Goal: Task Accomplishment & Management: Manage account settings

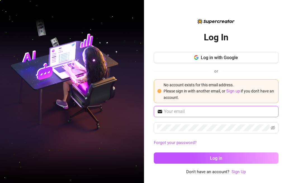
click at [181, 113] on input "text" at bounding box center [219, 111] width 111 height 7
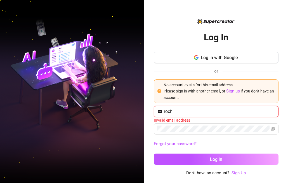
type input "[EMAIL_ADDRESS][DOMAIN_NAME]"
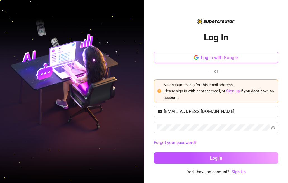
click at [220, 60] on span "Log in with Google" at bounding box center [219, 57] width 37 height 5
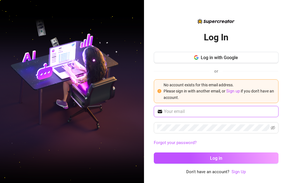
click at [191, 111] on input "text" at bounding box center [219, 111] width 111 height 7
type input "[EMAIL_ADDRESS][DOMAIN_NAME]"
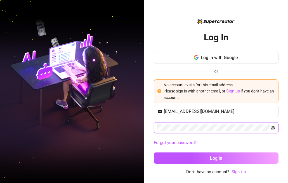
click at [274, 126] on icon "eye-invisible" at bounding box center [273, 128] width 4 height 4
click at [274, 126] on icon "eye" at bounding box center [273, 127] width 4 height 4
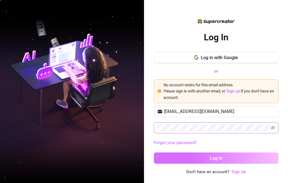
click at [273, 161] on button "Log in" at bounding box center [216, 157] width 125 height 11
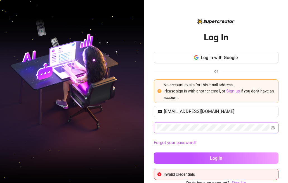
scroll to position [3, 0]
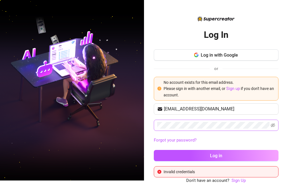
drag, startPoint x: 188, startPoint y: 117, endPoint x: 177, endPoint y: 120, distance: 11.3
click at [177, 120] on div "[EMAIL_ADDRESS][DOMAIN_NAME] Forgot your password? Log in" at bounding box center [216, 134] width 125 height 63
click at [267, 125] on span at bounding box center [216, 124] width 125 height 11
click at [271, 124] on icon "eye-invisible" at bounding box center [273, 125] width 4 height 4
click at [271, 124] on icon "eye" at bounding box center [273, 125] width 4 height 4
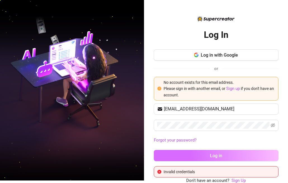
click at [244, 152] on button "Log in" at bounding box center [216, 155] width 125 height 11
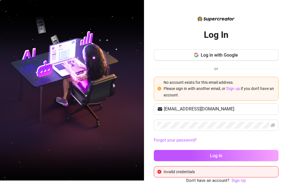
click at [164, 137] on link "Forgot your password?" at bounding box center [175, 139] width 43 height 5
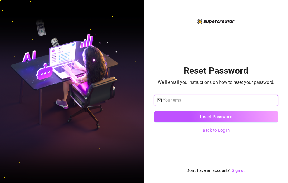
click at [205, 98] on input "text" at bounding box center [219, 100] width 112 height 7
click at [187, 99] on input "text" at bounding box center [219, 100] width 112 height 7
type input "[EMAIL_ADDRESS][DOMAIN_NAME]"
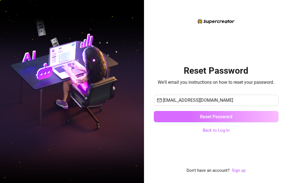
click at [199, 117] on button "Reset Password" at bounding box center [216, 116] width 125 height 11
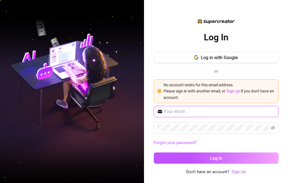
click at [196, 113] on input "text" at bounding box center [219, 111] width 111 height 7
type input "[EMAIL_ADDRESS][DOMAIN_NAME]"
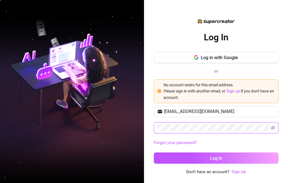
click at [154, 152] on button "Log in" at bounding box center [216, 157] width 125 height 11
